Goal: Information Seeking & Learning: Learn about a topic

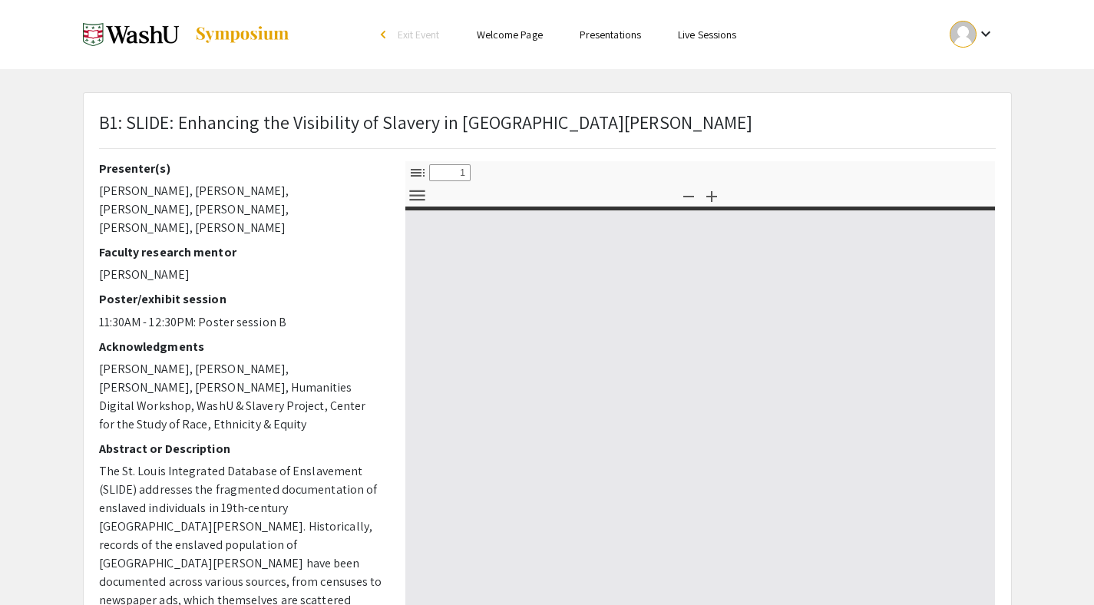
select select "custom"
type input "0"
select select "custom"
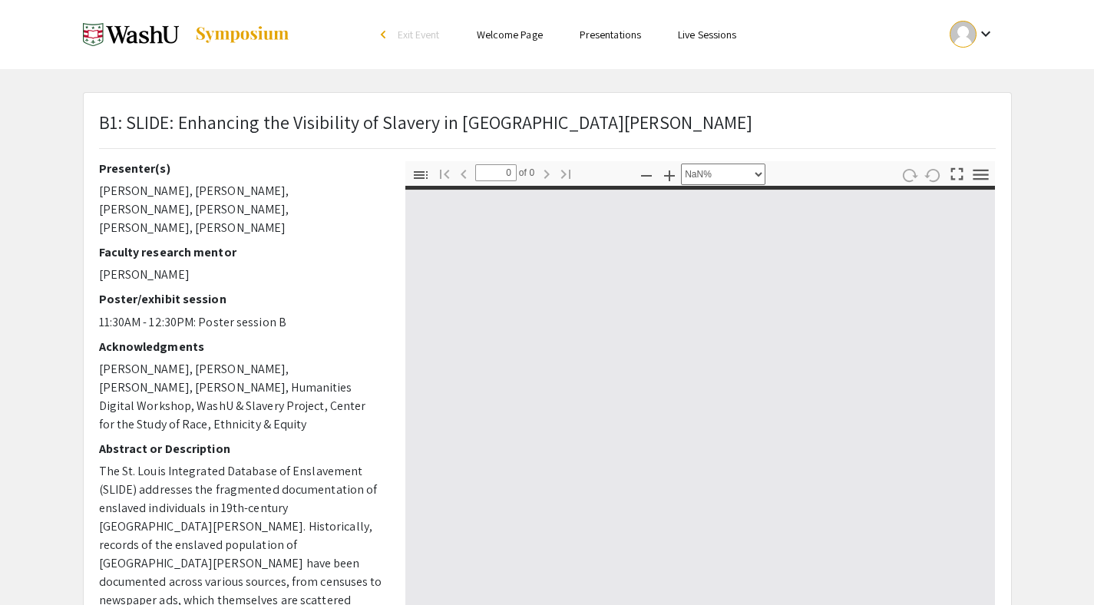
type input "1"
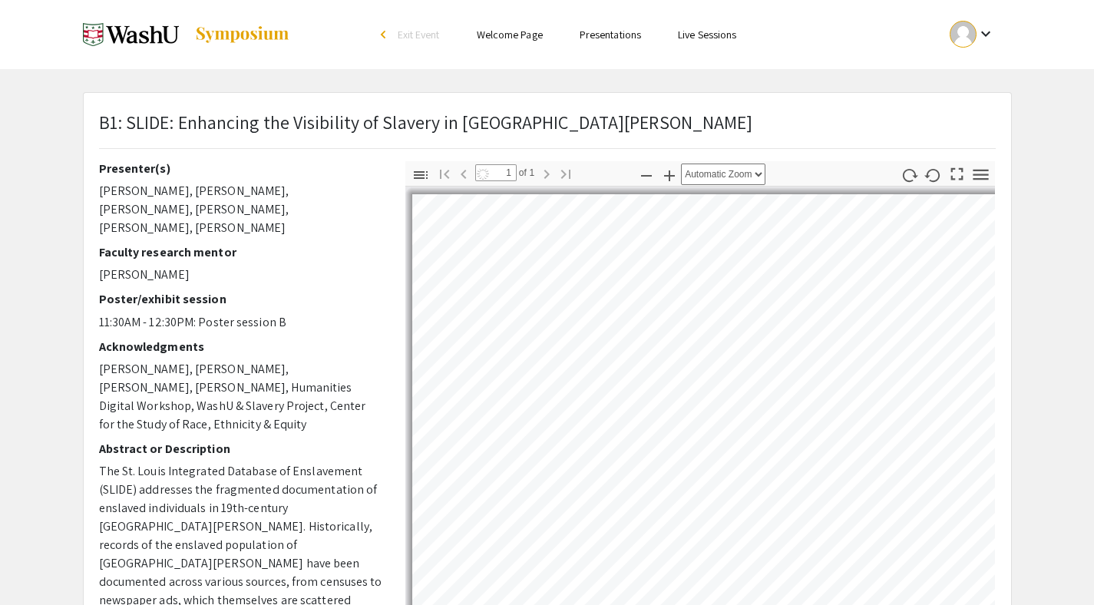
select select "auto"
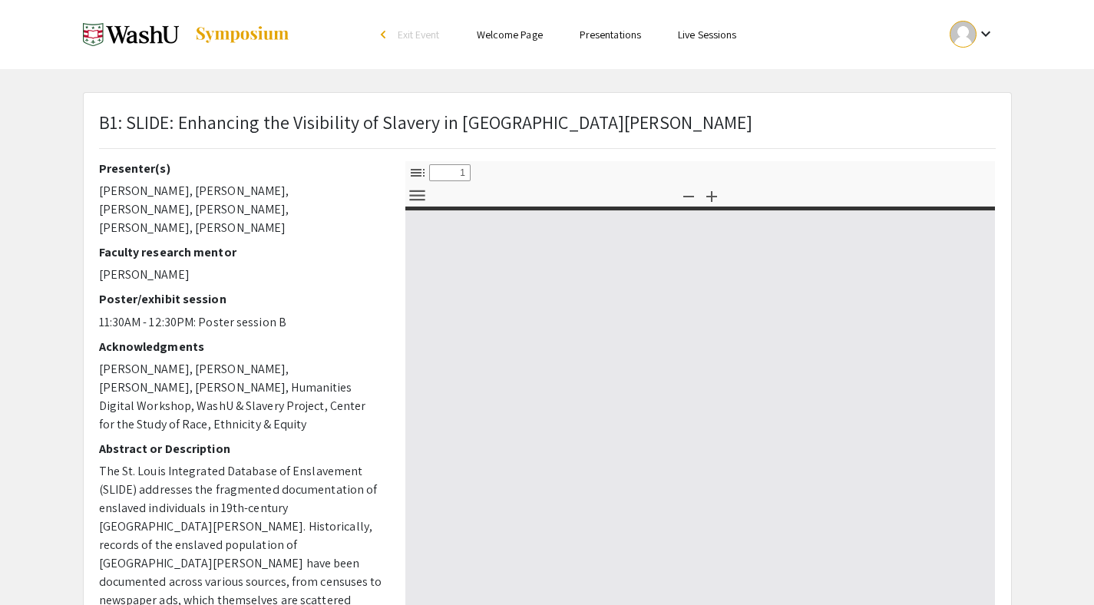
select select "custom"
type input "0"
select select "auto"
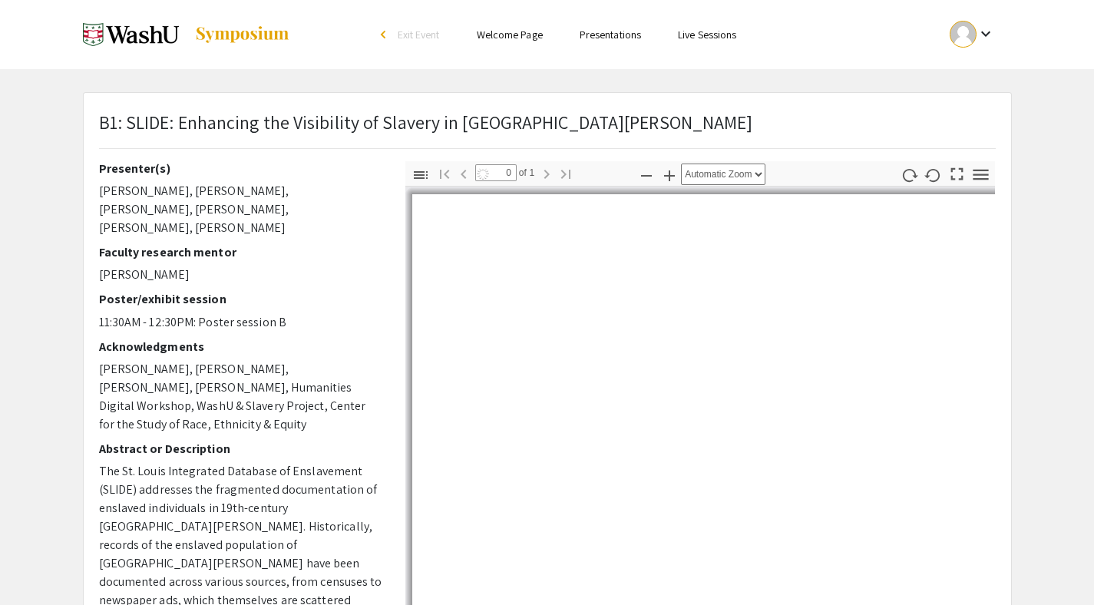
type input "1"
select select "auto"
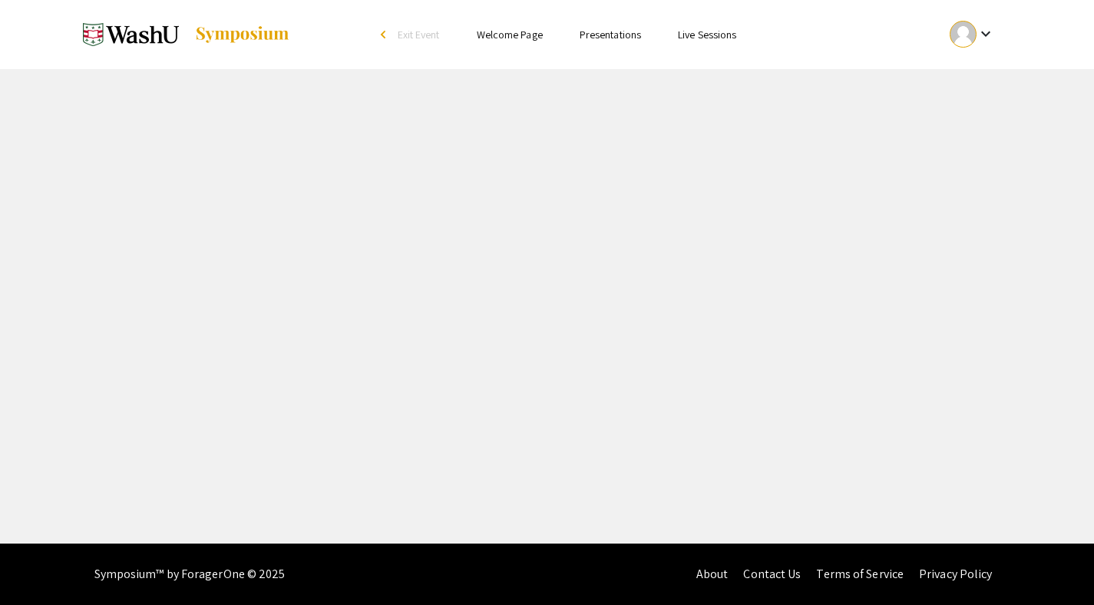
select select "custom"
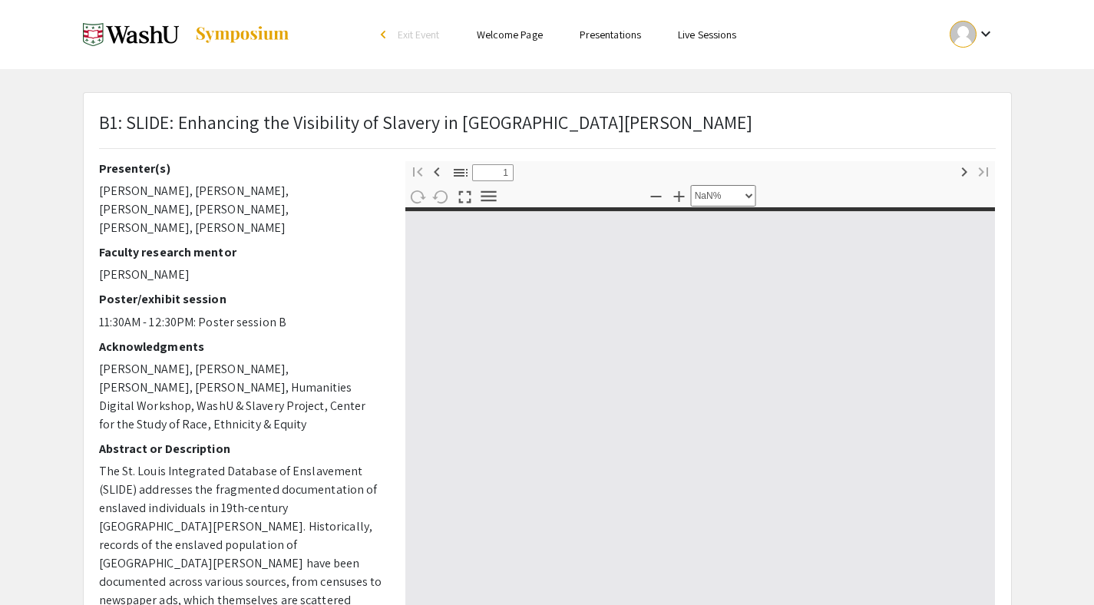
type input "0"
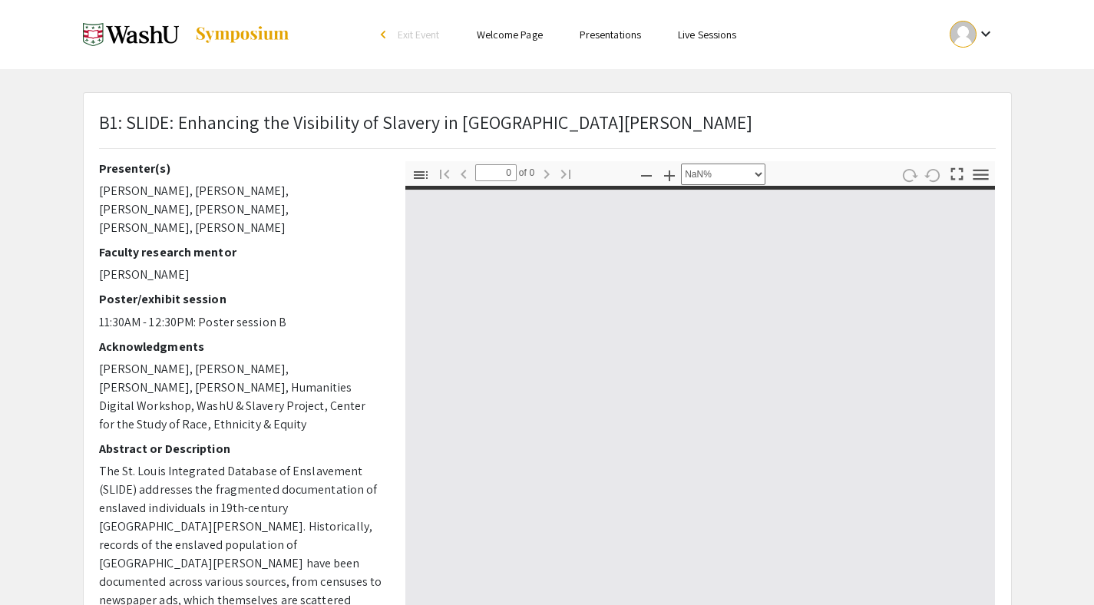
select select "auto"
type input "1"
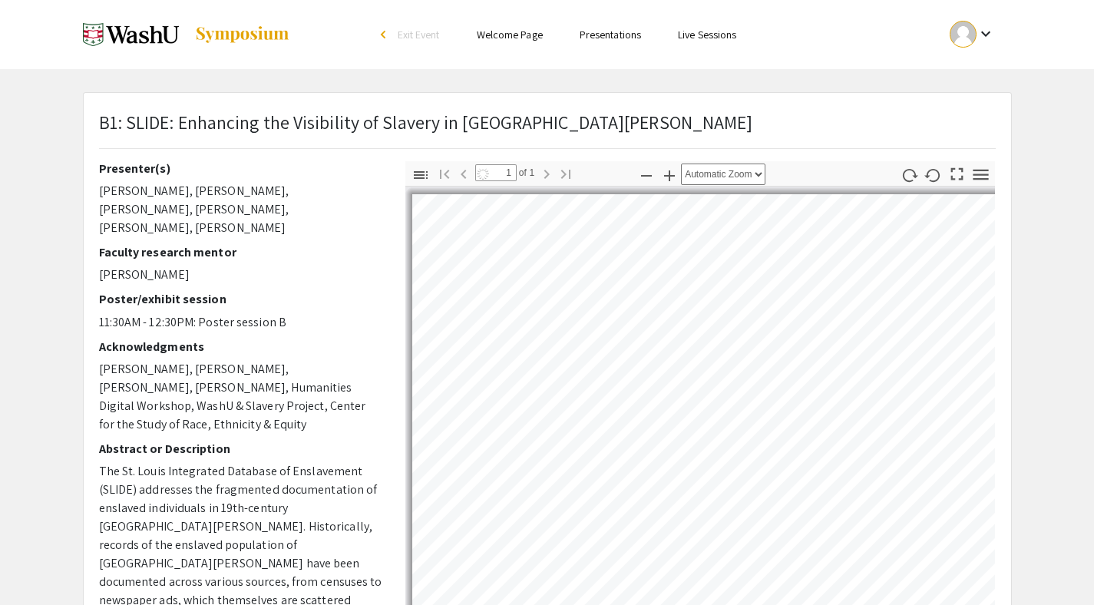
select select "auto"
